Goal: Task Accomplishment & Management: Use online tool/utility

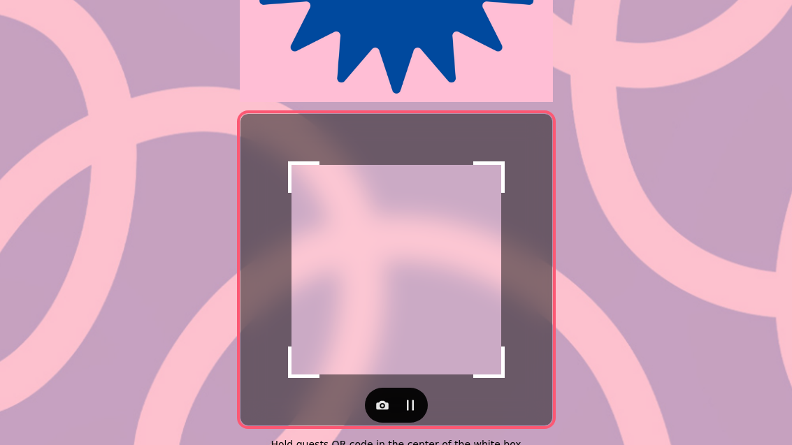
scroll to position [261, 0]
click at [382, 401] on icon "button" at bounding box center [383, 406] width 14 height 14
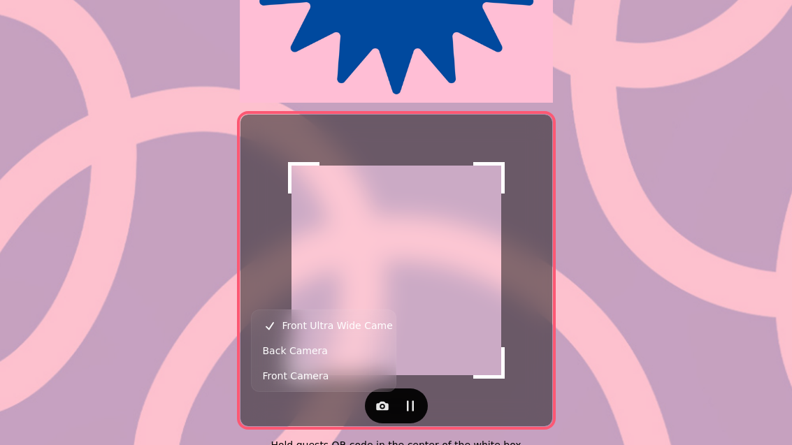
click at [308, 355] on span "Back Camera" at bounding box center [295, 351] width 65 height 17
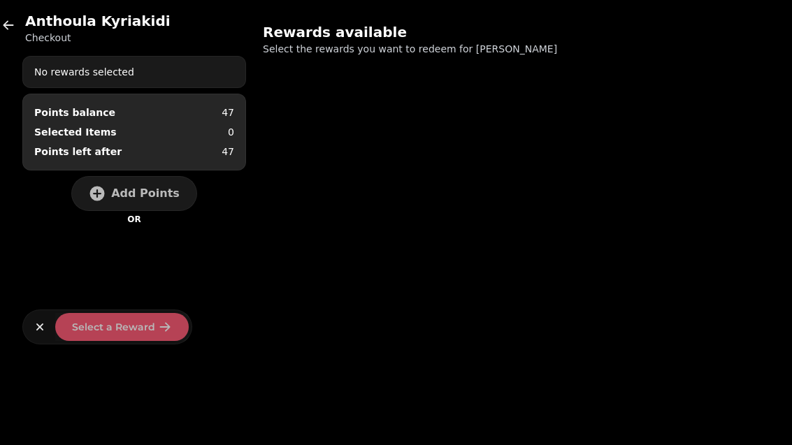
click at [113, 196] on button "Add Points" at bounding box center [134, 193] width 126 height 35
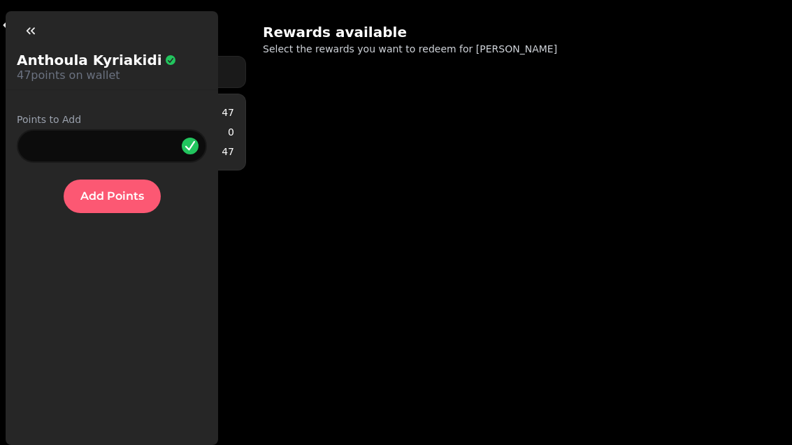
click at [112, 211] on button "Add Points" at bounding box center [112, 197] width 97 height 34
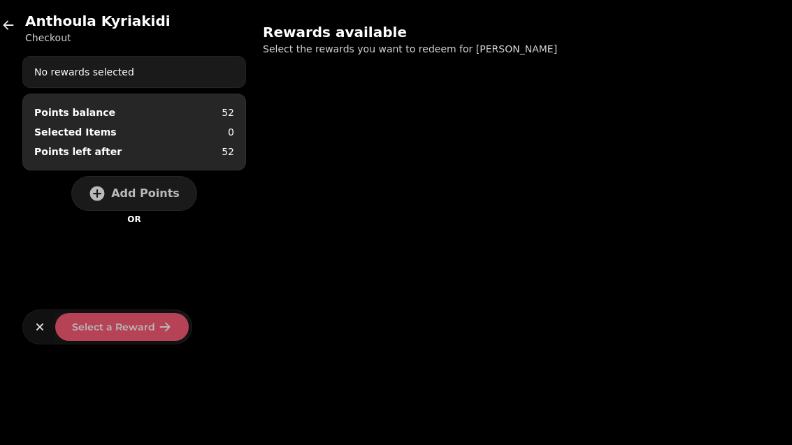
click at [156, 189] on span "Add Points" at bounding box center [145, 193] width 69 height 11
click at [157, 199] on span "Add Points" at bounding box center [145, 193] width 69 height 11
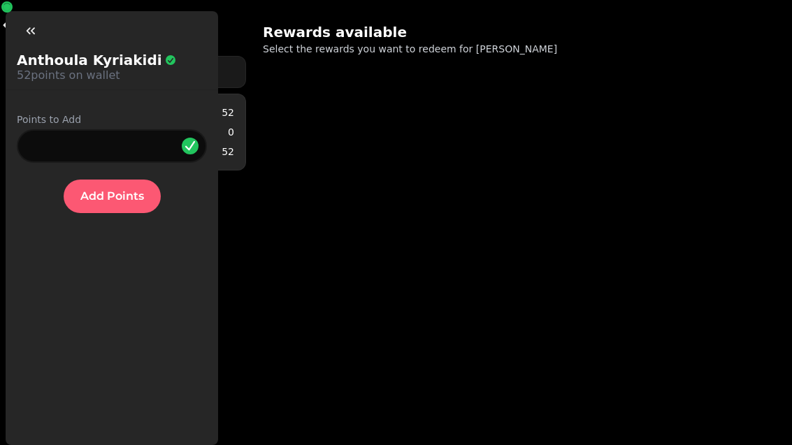
click at [119, 213] on button "Add Points" at bounding box center [112, 197] width 97 height 34
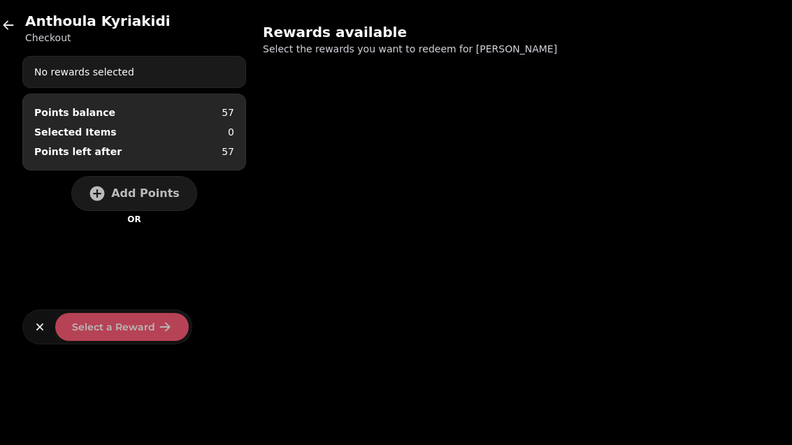
click at [789, 282] on div "[PERSON_NAME] Checkout No rewards selected Points balance 57 Selected Items 0 P…" at bounding box center [396, 222] width 792 height 445
click at [791, 267] on div "[PERSON_NAME] Checkout No rewards selected Points balance 57 Selected Items 0 P…" at bounding box center [396, 222] width 792 height 445
